Goal: Task Accomplishment & Management: Manage account settings

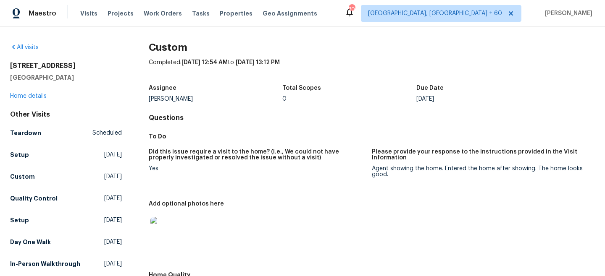
scroll to position [206, 0]
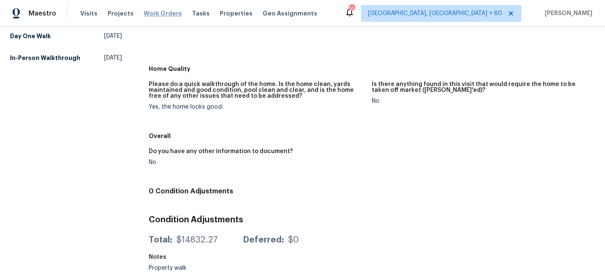
click at [166, 12] on span "Work Orders" at bounding box center [163, 13] width 38 height 8
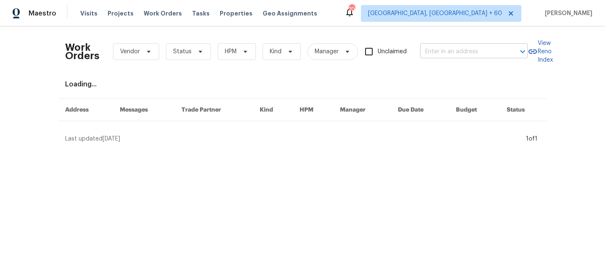
click at [445, 55] on input "text" at bounding box center [462, 51] width 84 height 13
paste input "[STREET_ADDRESS][PERSON_NAME]"
type input "[STREET_ADDRESS][PERSON_NAME]"
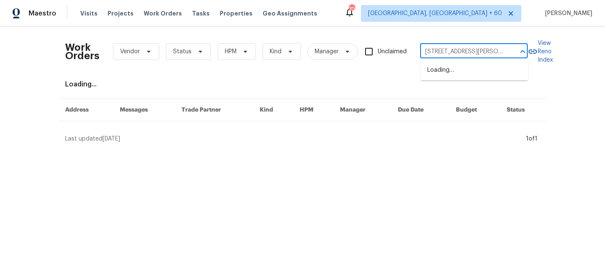
scroll to position [0, 22]
click at [464, 74] on li "[STREET_ADDRESS][PERSON_NAME]" at bounding box center [475, 74] width 108 height 23
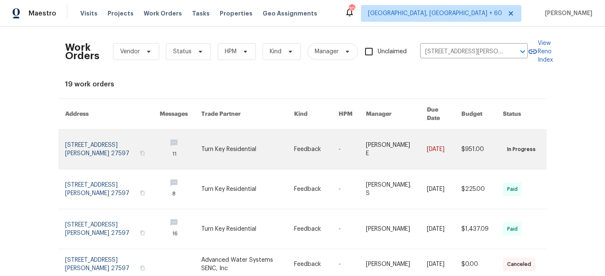
click at [257, 142] on link at bounding box center [247, 149] width 93 height 39
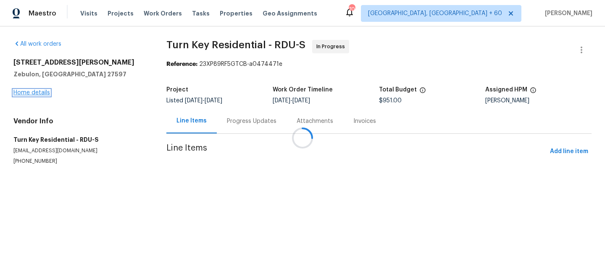
click at [31, 95] on link "Home details" at bounding box center [31, 93] width 37 height 6
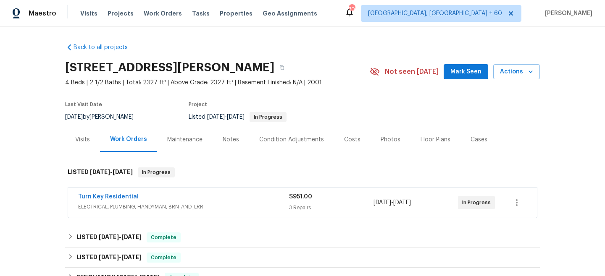
click at [183, 136] on div "Maintenance" at bounding box center [184, 140] width 35 height 8
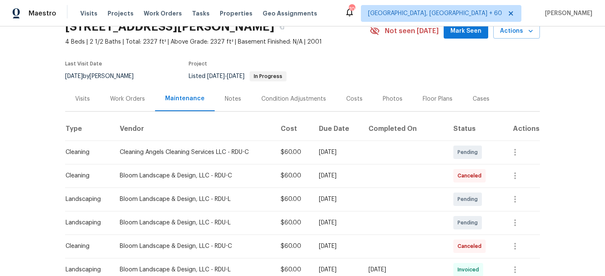
scroll to position [41, 0]
click at [514, 225] on icon "button" at bounding box center [515, 223] width 10 height 10
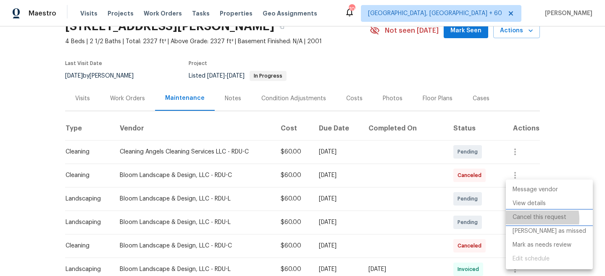
click at [534, 219] on li "Cancel this request" at bounding box center [549, 218] width 87 height 14
